Goal: Transaction & Acquisition: Book appointment/travel/reservation

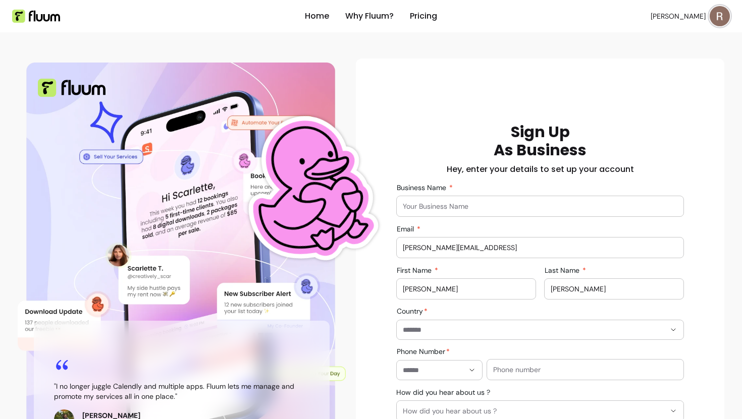
click at [706, 18] on button "[PERSON_NAME]" at bounding box center [690, 16] width 79 height 20
click at [653, 95] on span "Log Out" at bounding box center [684, 93] width 74 height 10
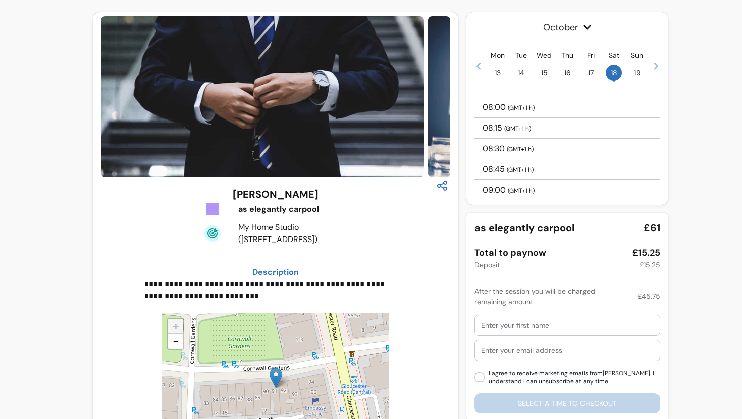
click at [557, 167] on div "08:45 ( GMT+1 h )" at bounding box center [567, 169] width 186 height 21
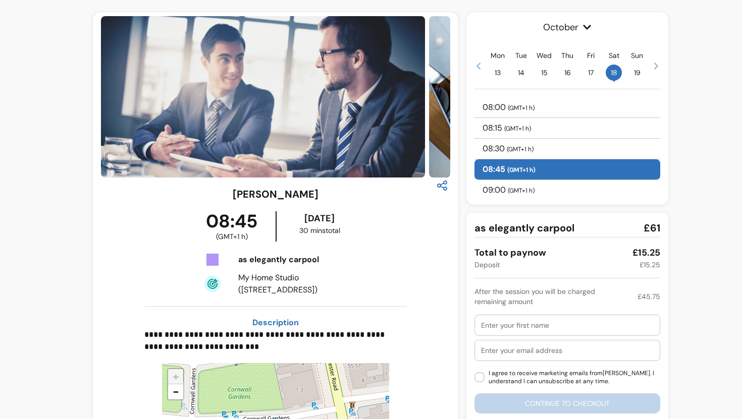
click at [552, 332] on div at bounding box center [567, 325] width 173 height 20
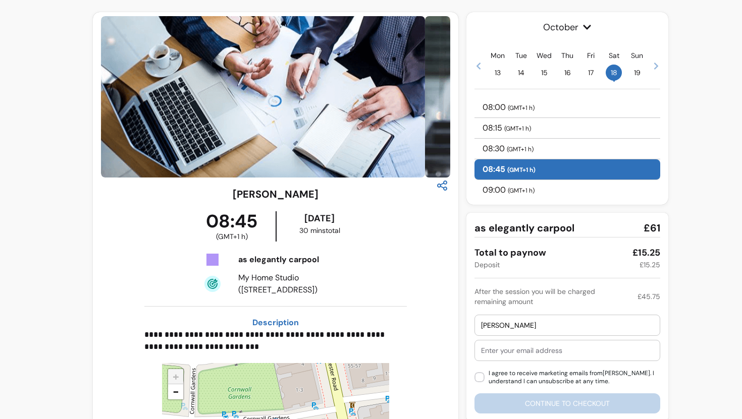
type input "[PERSON_NAME]"
click at [546, 348] on input "text" at bounding box center [567, 351] width 173 height 10
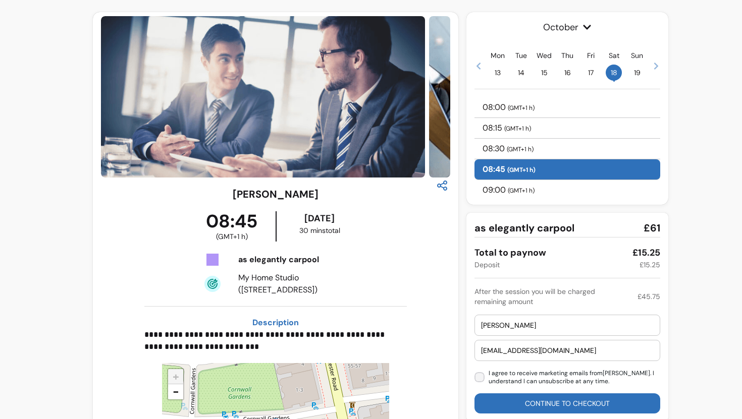
type input "morelrobb+888@gmail.com"
click at [499, 398] on button "Continue to checkout" at bounding box center [567, 404] width 186 height 20
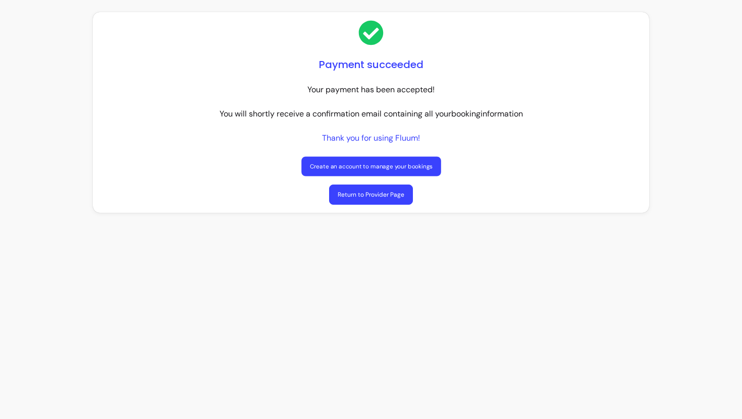
click at [379, 170] on link "Create an account to manage your bookings" at bounding box center [370, 167] width 139 height 20
